Goal: Information Seeking & Learning: Learn about a topic

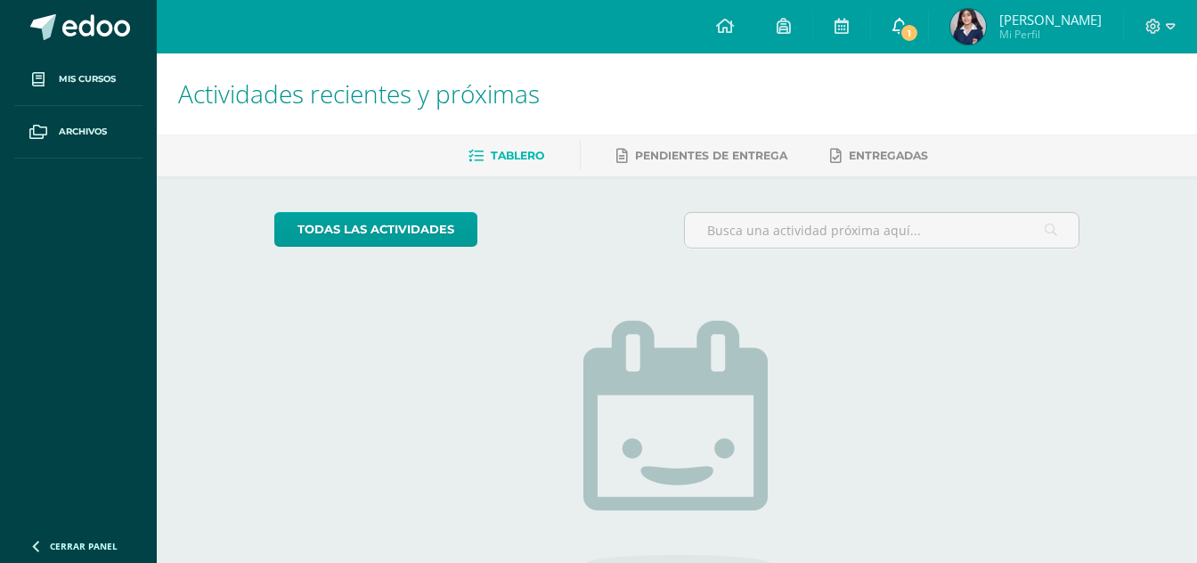
click at [900, 31] on link "1" at bounding box center [899, 26] width 57 height 53
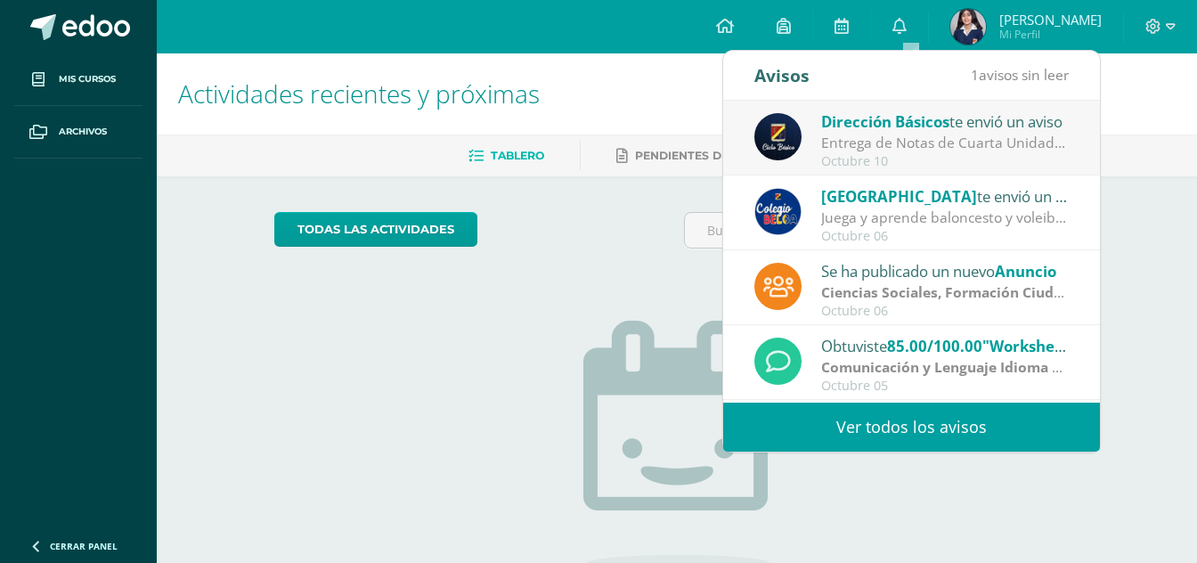
click at [851, 411] on link "Ver todos los avisos" at bounding box center [911, 427] width 377 height 49
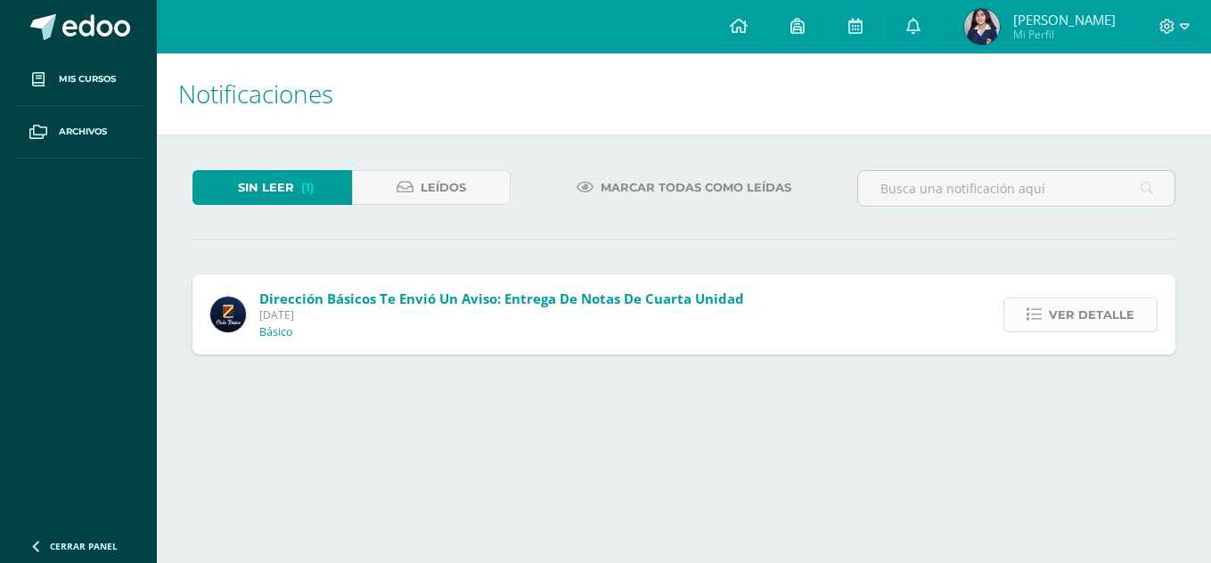
click at [1075, 309] on span "Ver detalle" at bounding box center [1092, 314] width 86 height 33
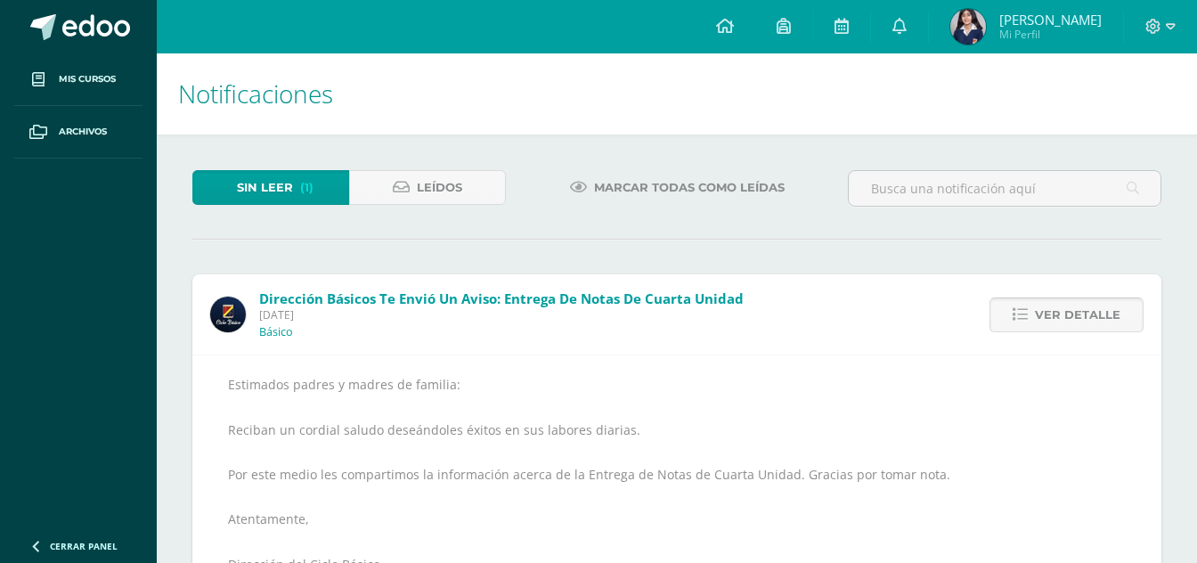
scroll to position [123, 0]
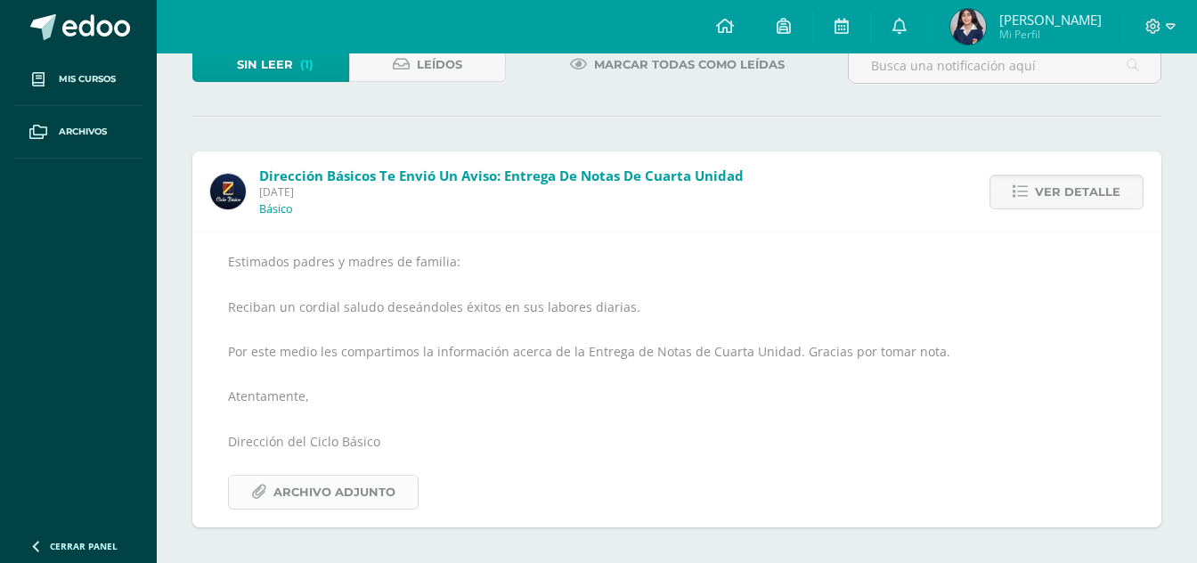
click at [391, 478] on span "Archivo Adjunto" at bounding box center [335, 492] width 122 height 33
